Goal: Book appointment/travel/reservation

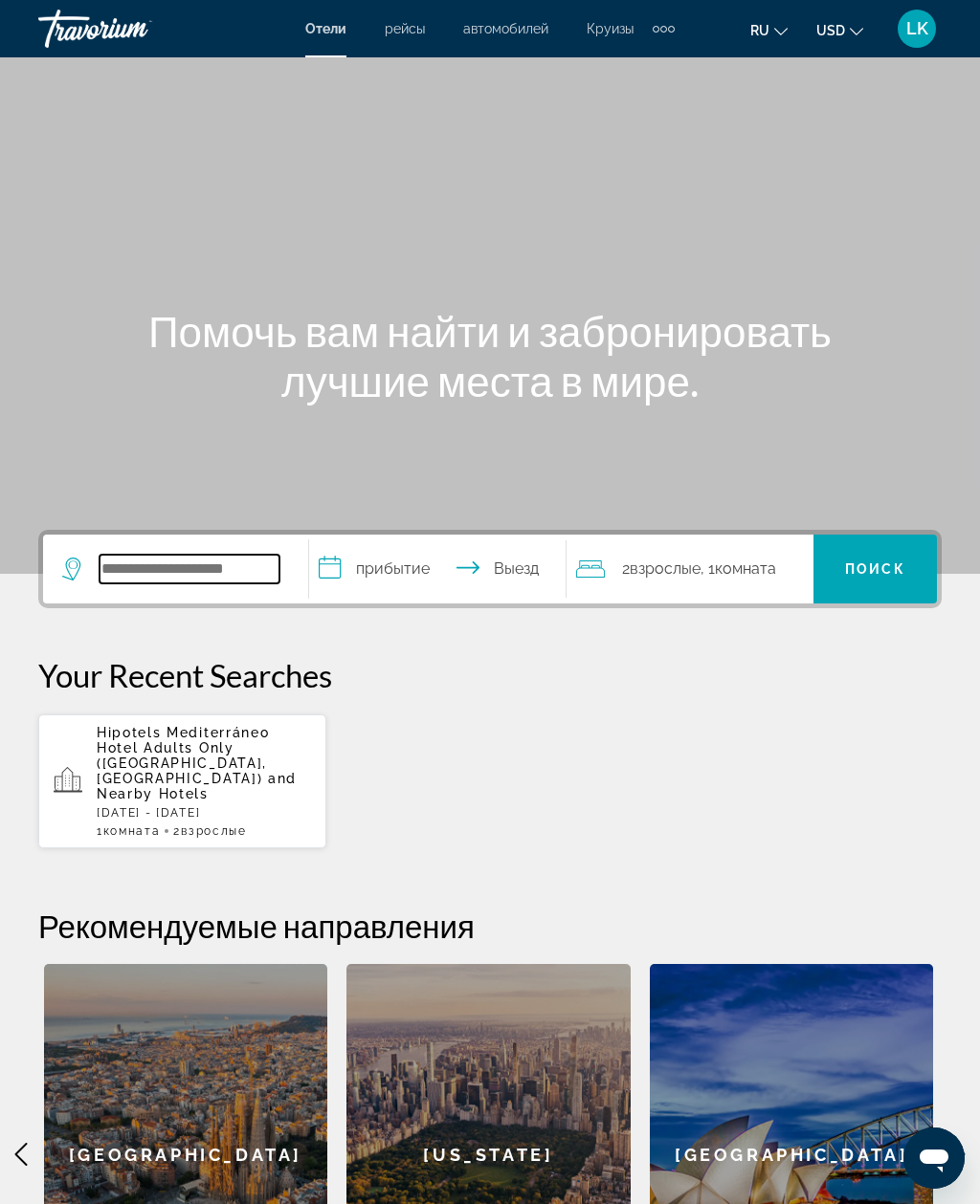
click at [139, 555] on input "Search widget" at bounding box center [188, 569] width 180 height 29
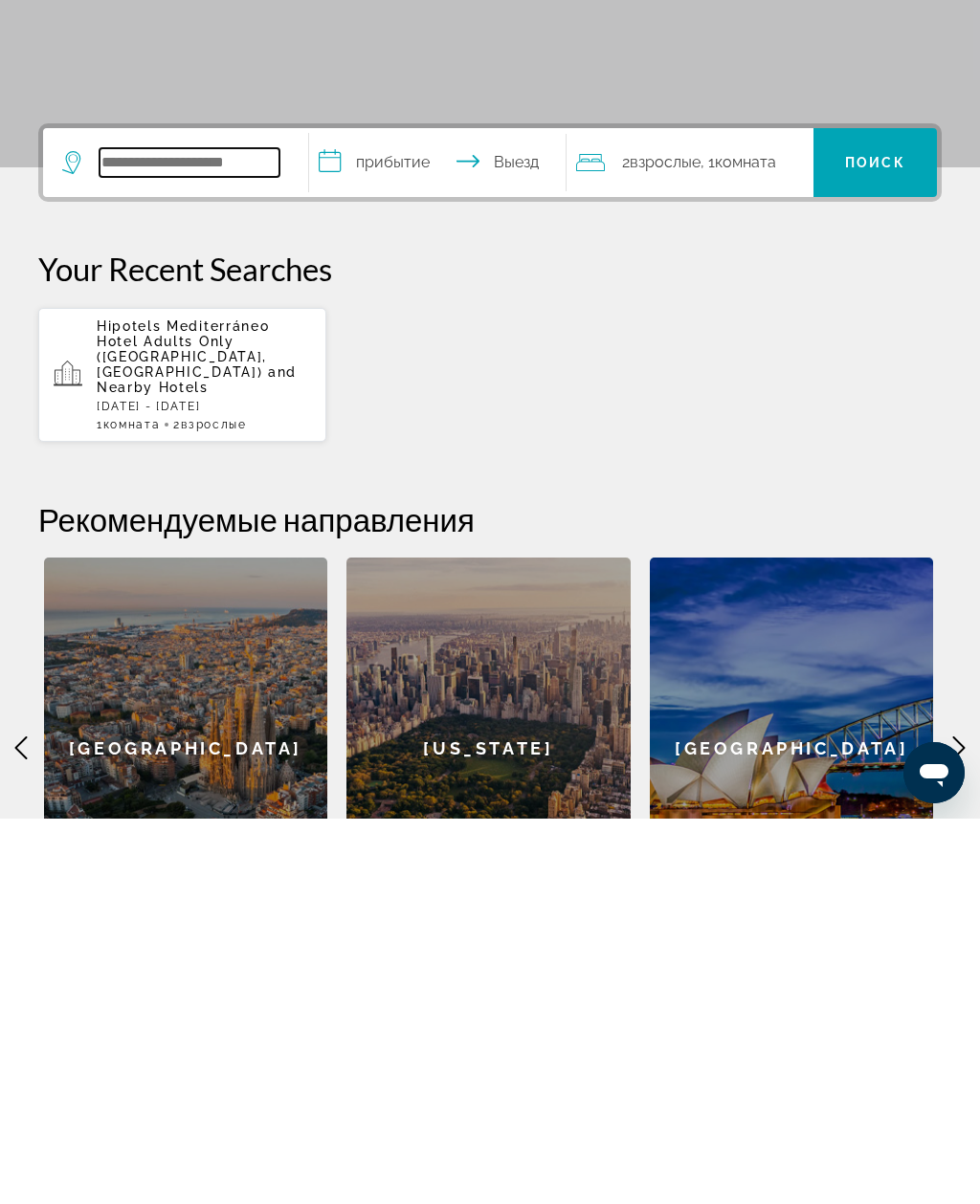
click at [138, 534] on input "Search widget" at bounding box center [188, 548] width 180 height 29
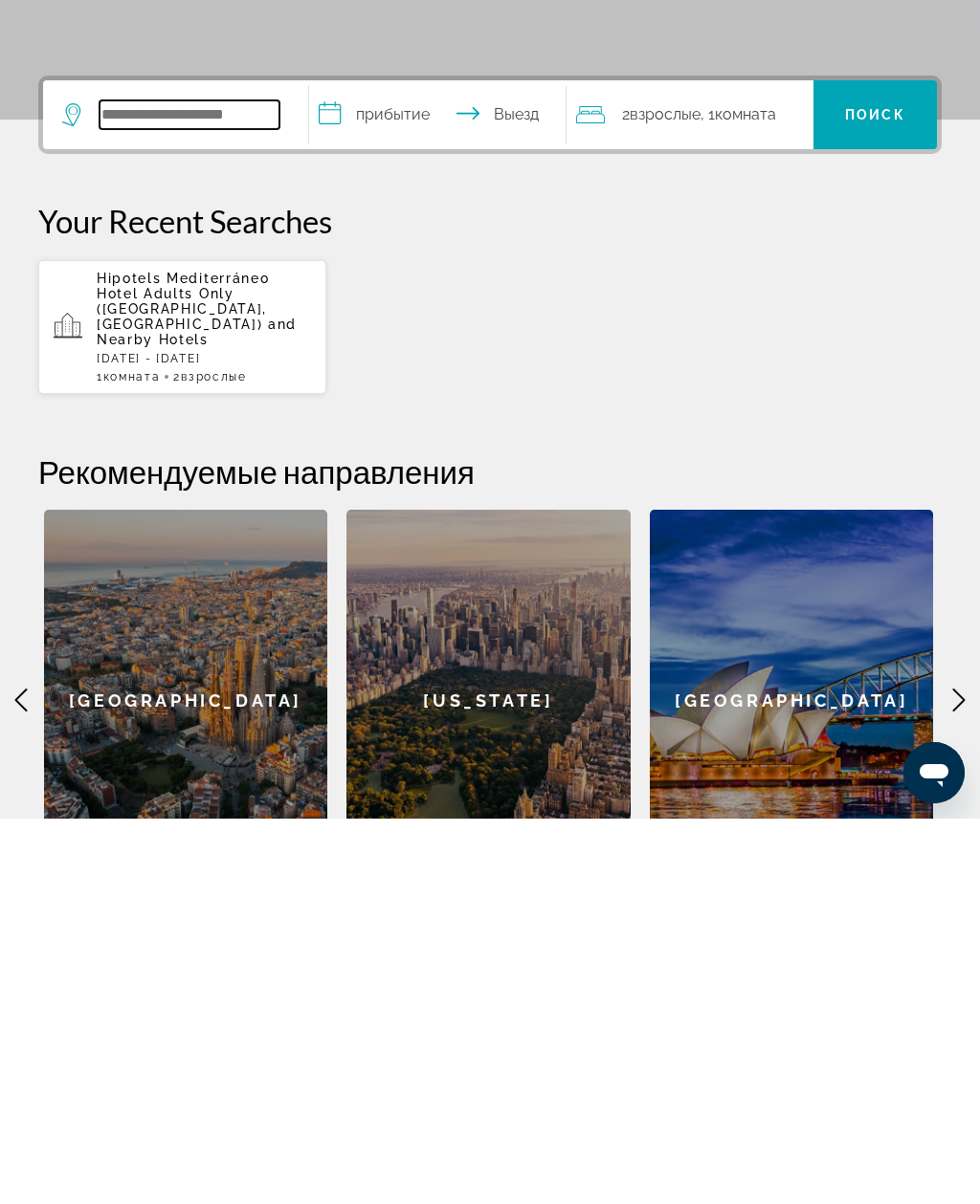
scroll to position [83, 0]
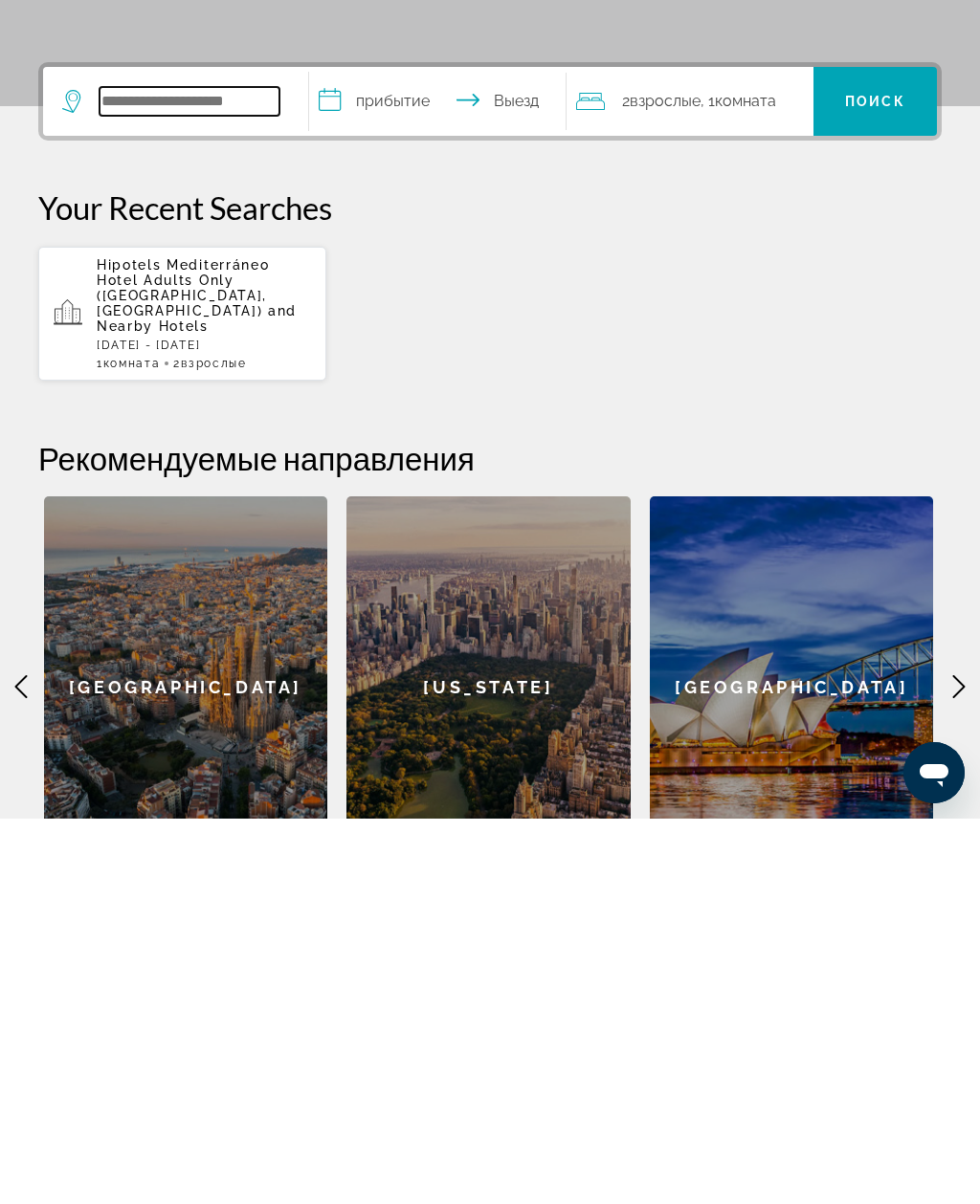
click at [137, 472] on input "Search widget" at bounding box center [188, 487] width 180 height 29
paste input "**********"
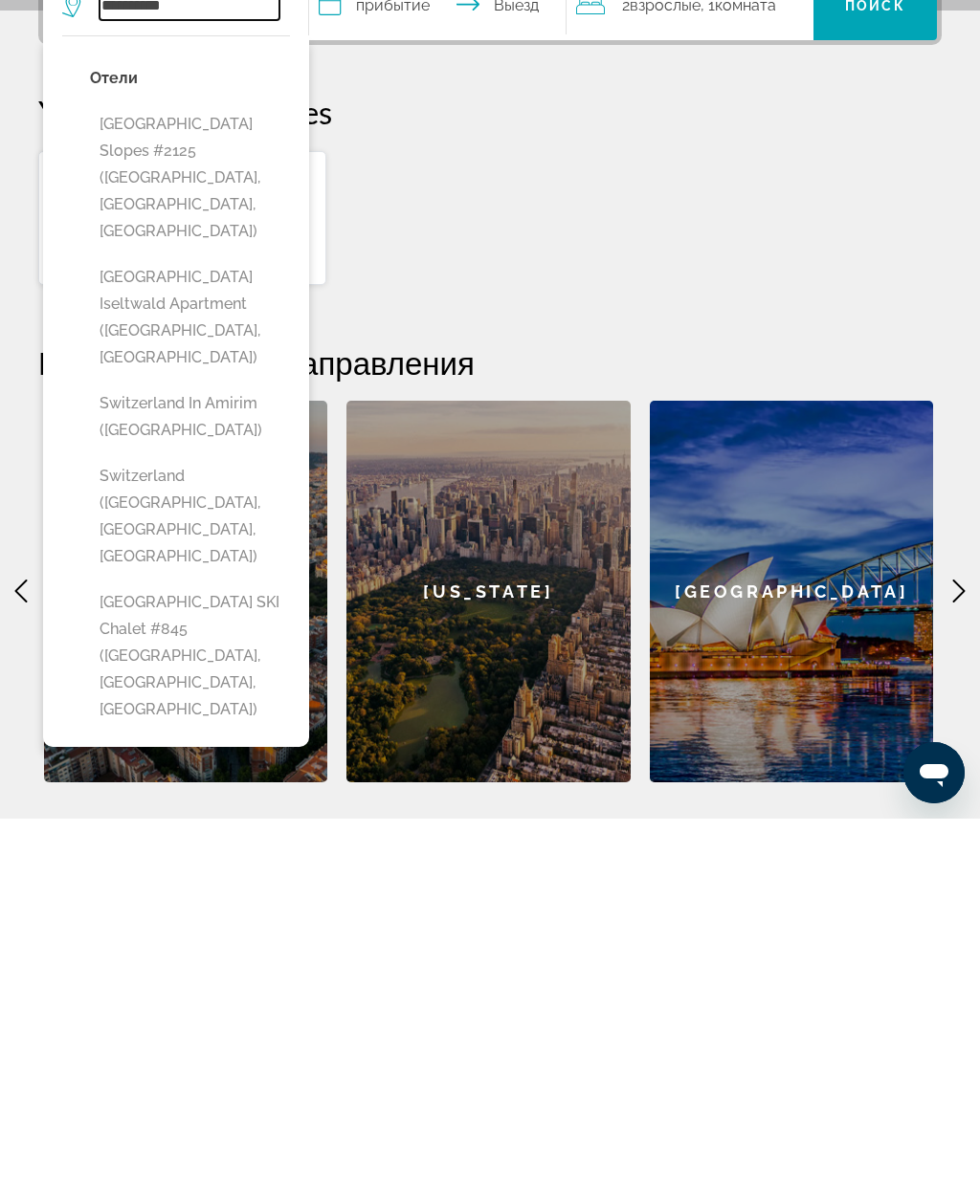
scroll to position [192, 0]
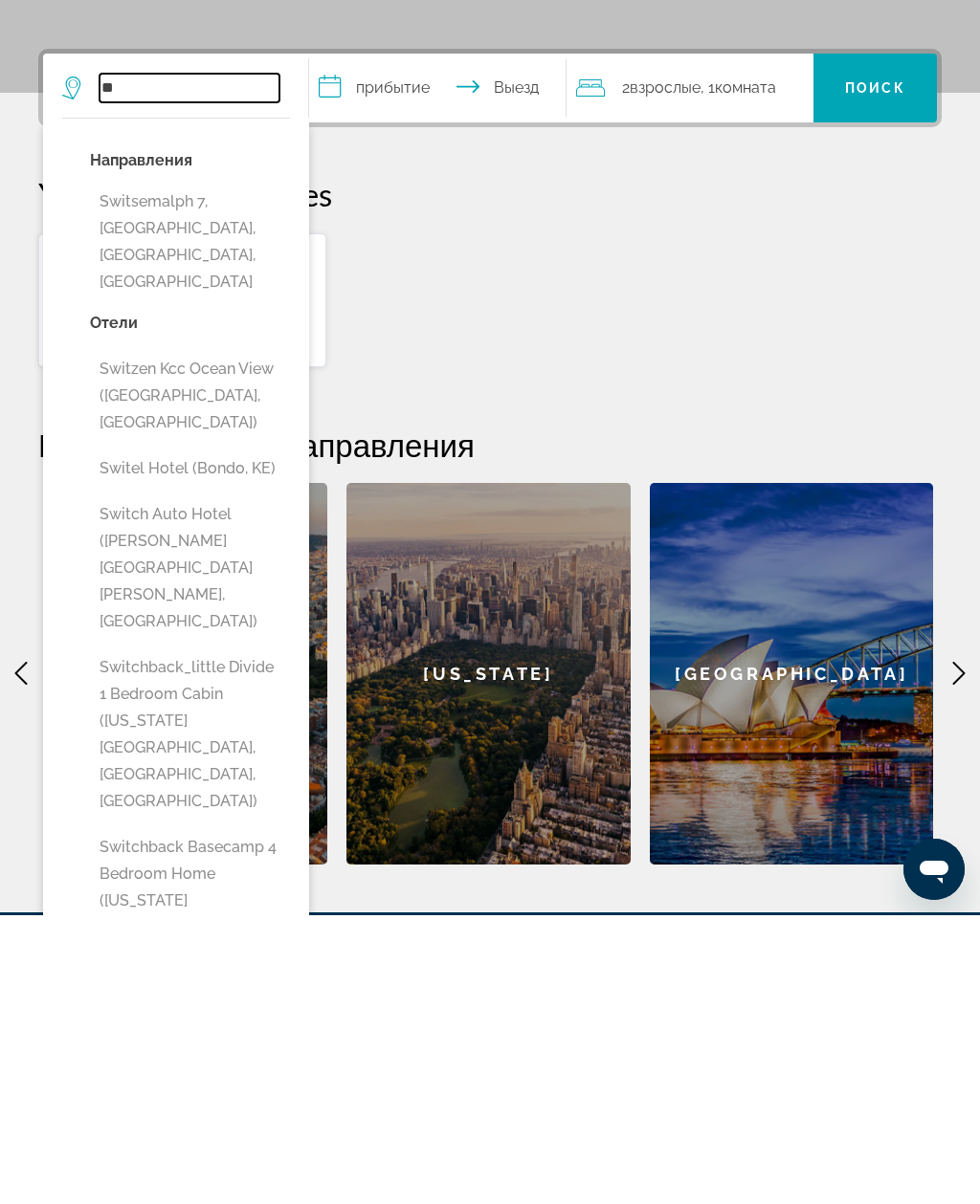
type input "*"
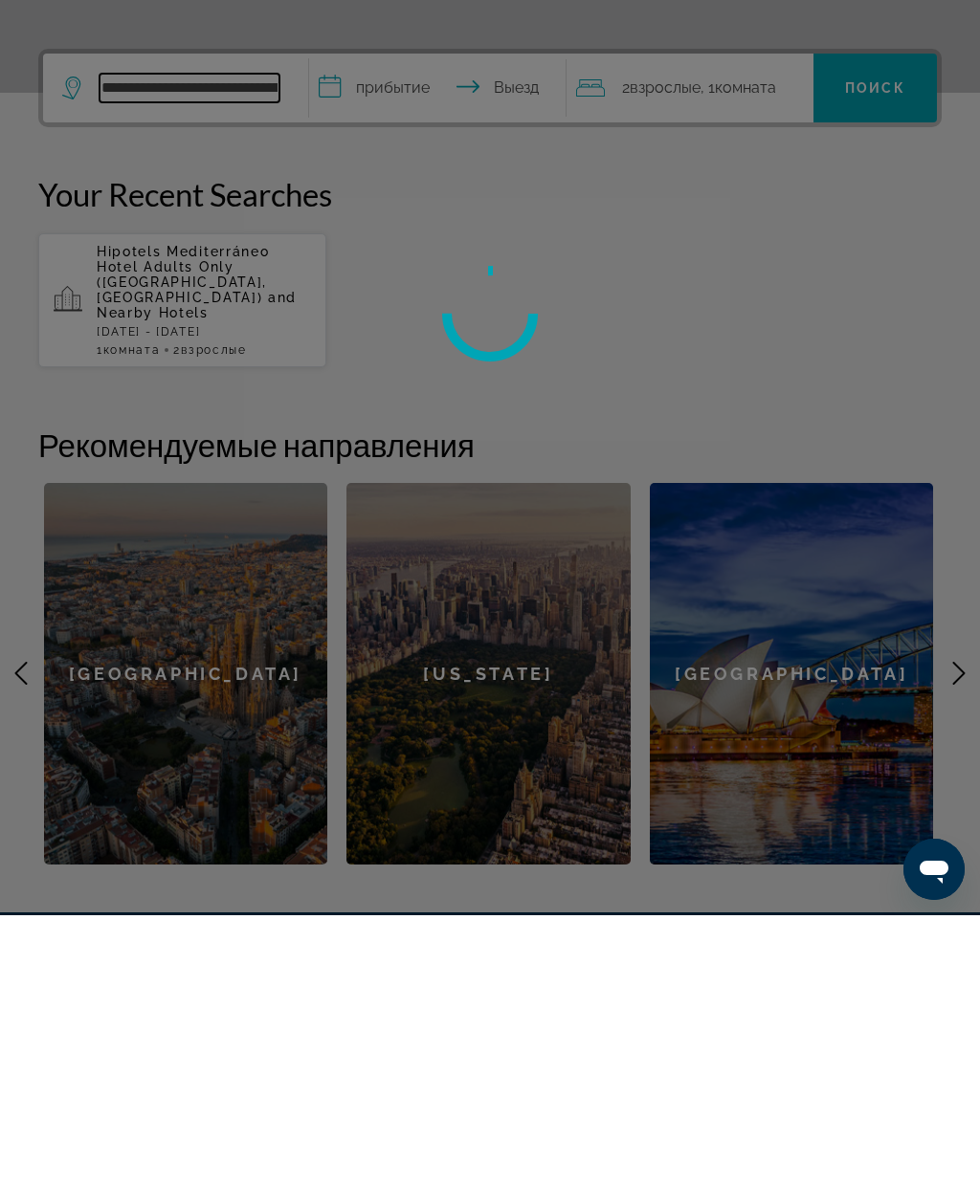
type input "**********"
click at [234, 85] on div at bounding box center [490, 602] width 980 height 1204
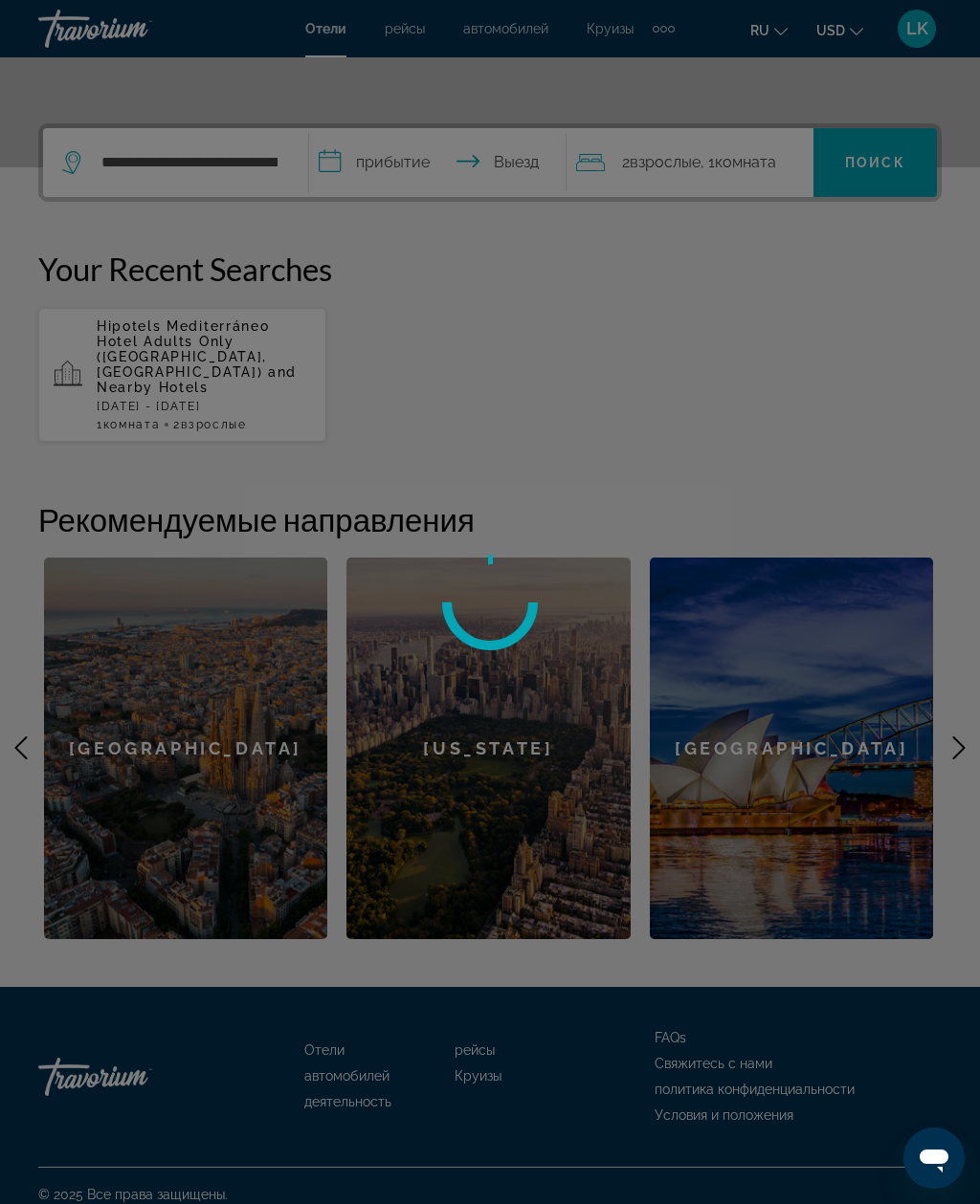
click at [281, 154] on div at bounding box center [490, 602] width 980 height 1204
click at [267, 156] on div at bounding box center [490, 602] width 980 height 1204
click at [609, 673] on div at bounding box center [490, 602] width 980 height 1204
